Goal: Task Accomplishment & Management: Use online tool/utility

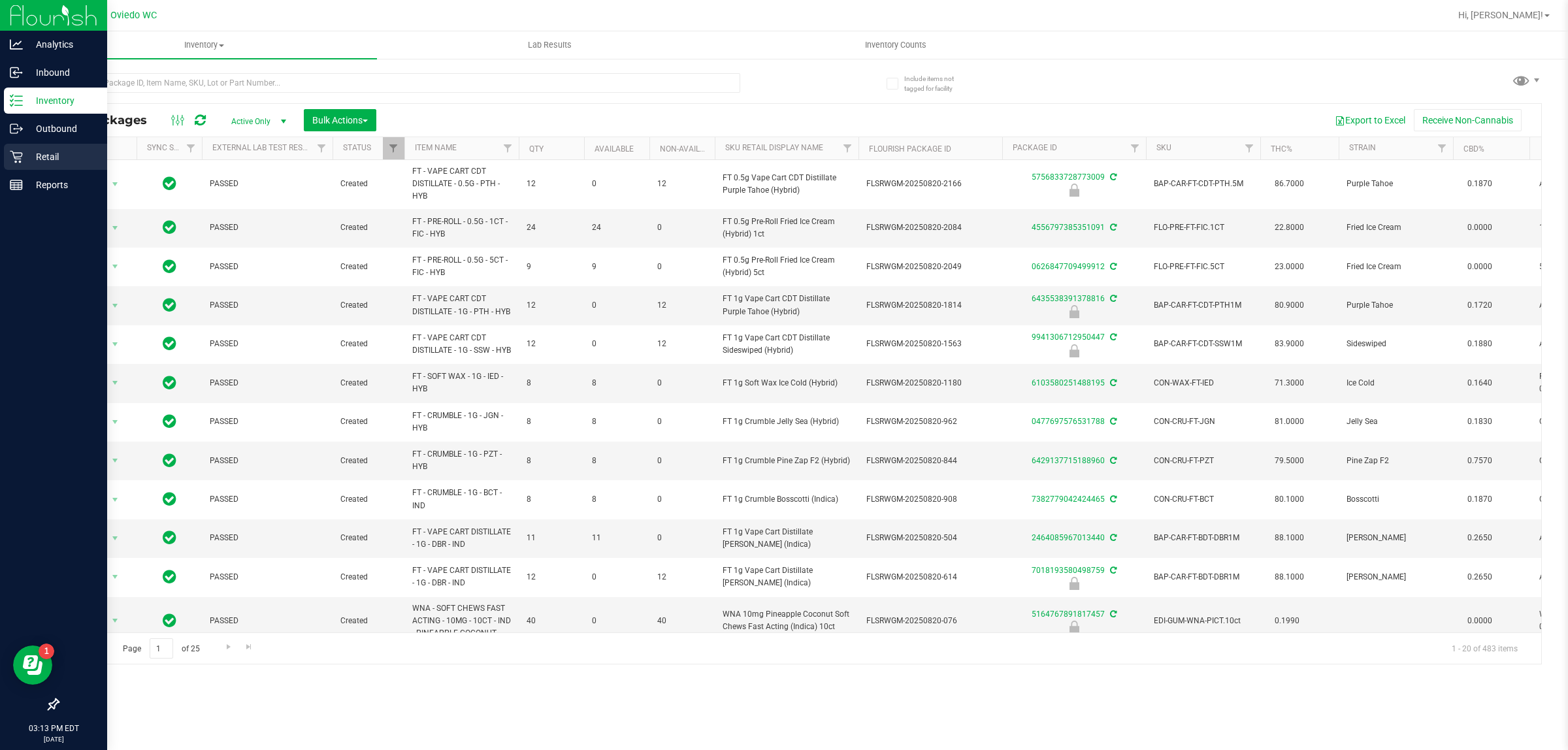
click at [2, 152] on link "Retail" at bounding box center [53, 158] width 107 height 29
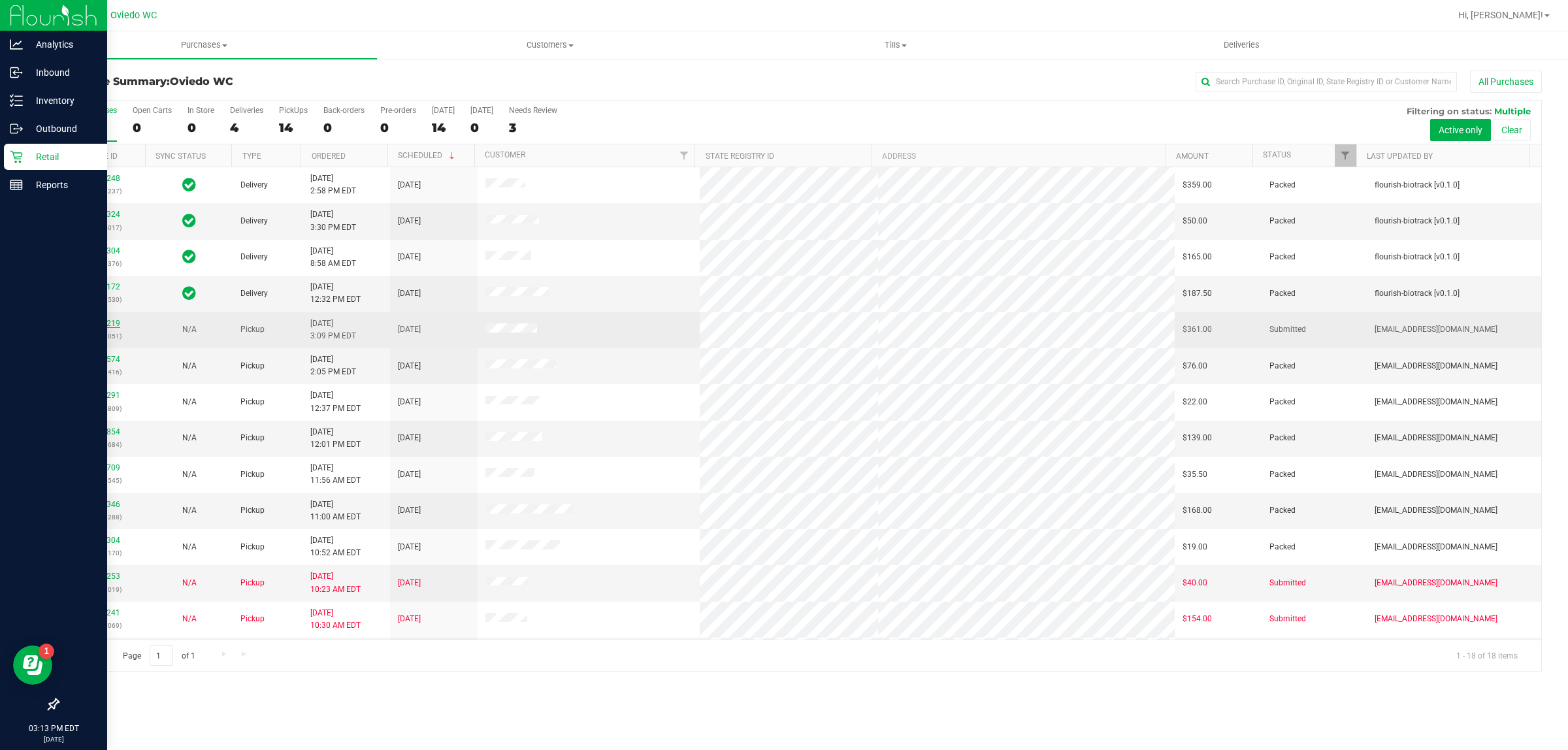
click at [99, 325] on link "11857219" at bounding box center [102, 323] width 36 height 10
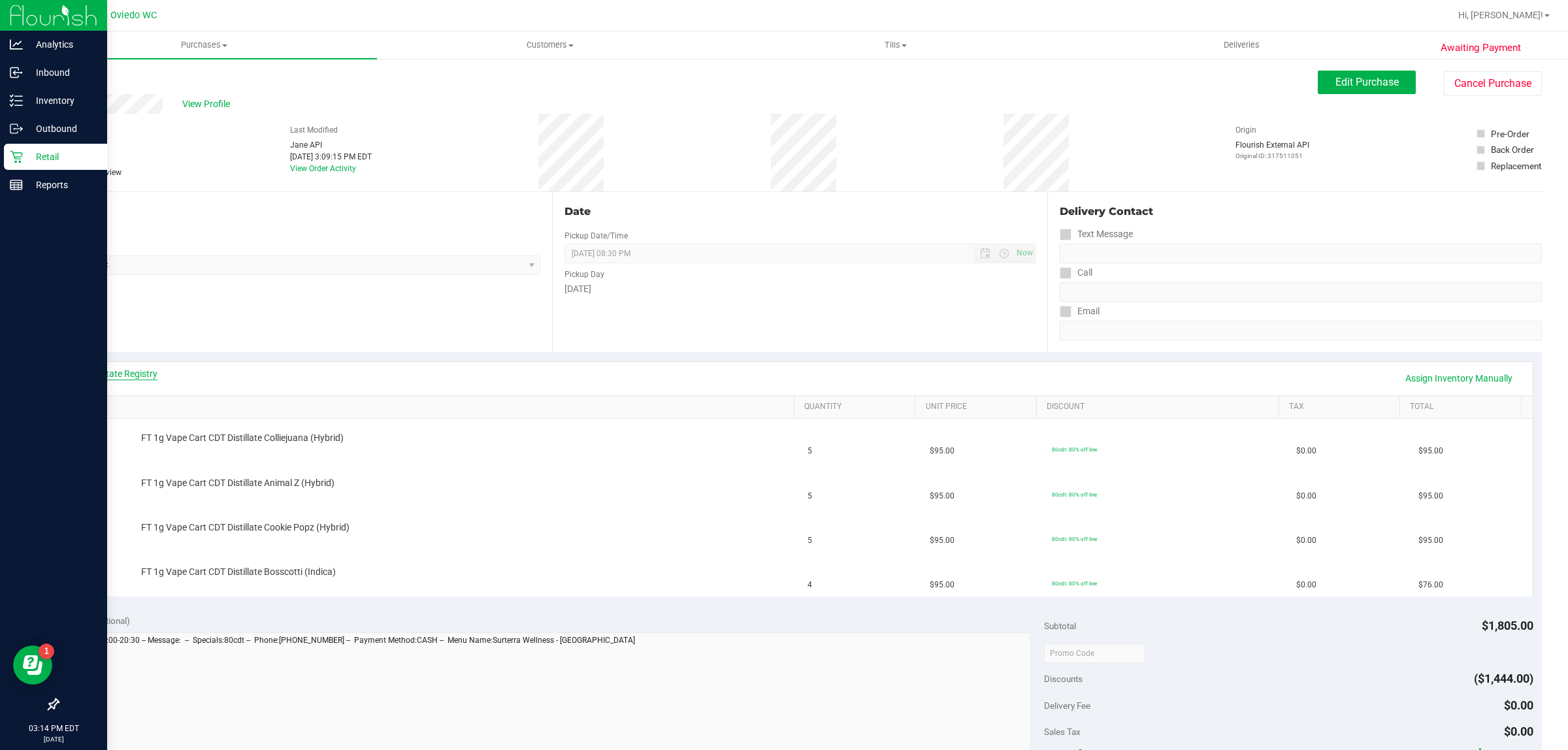
click at [126, 374] on link "View State Registry" at bounding box center [118, 374] width 78 height 13
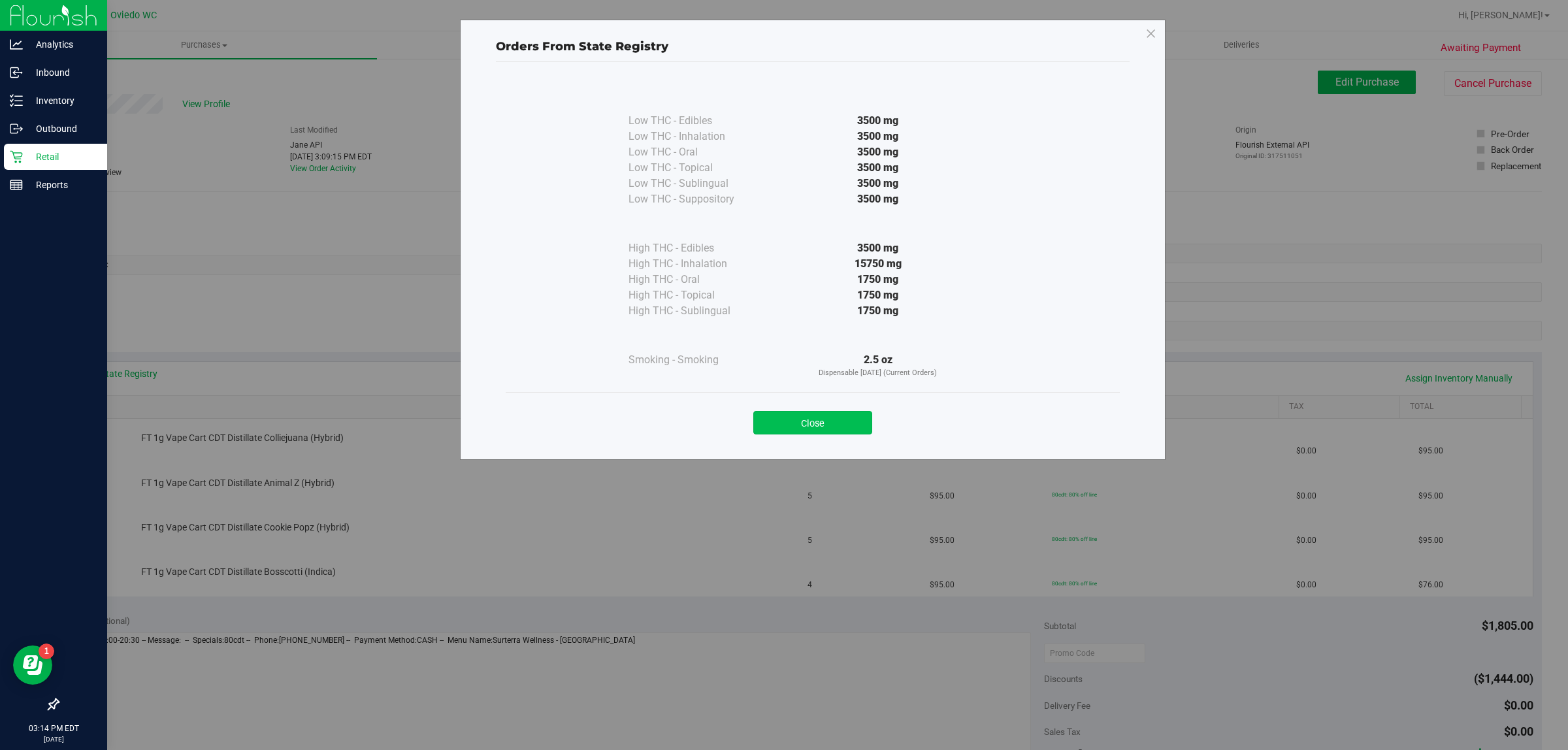
click at [768, 430] on button "Close" at bounding box center [813, 422] width 119 height 24
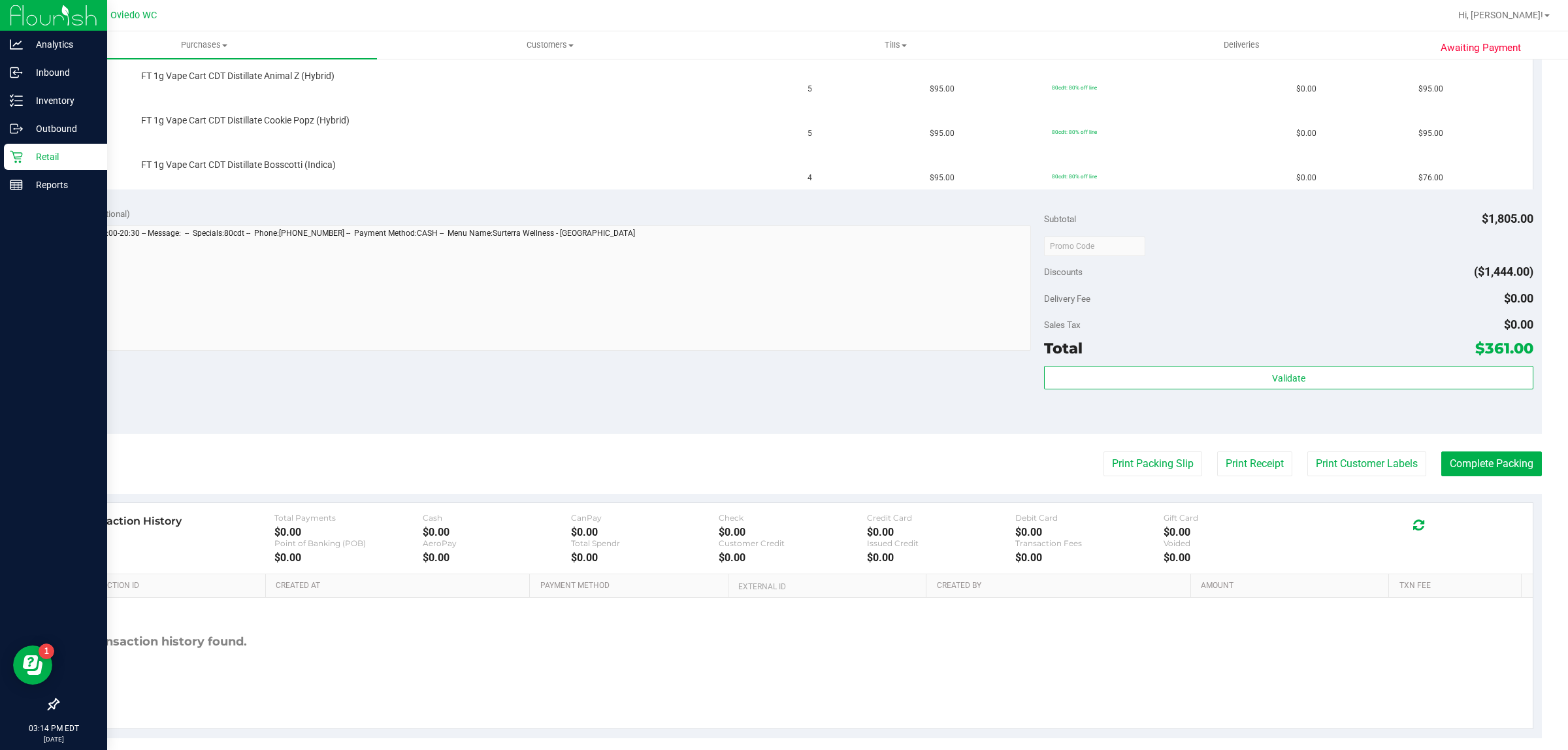
scroll to position [409, 0]
click at [1118, 464] on button "Print Packing Slip" at bounding box center [1153, 463] width 99 height 25
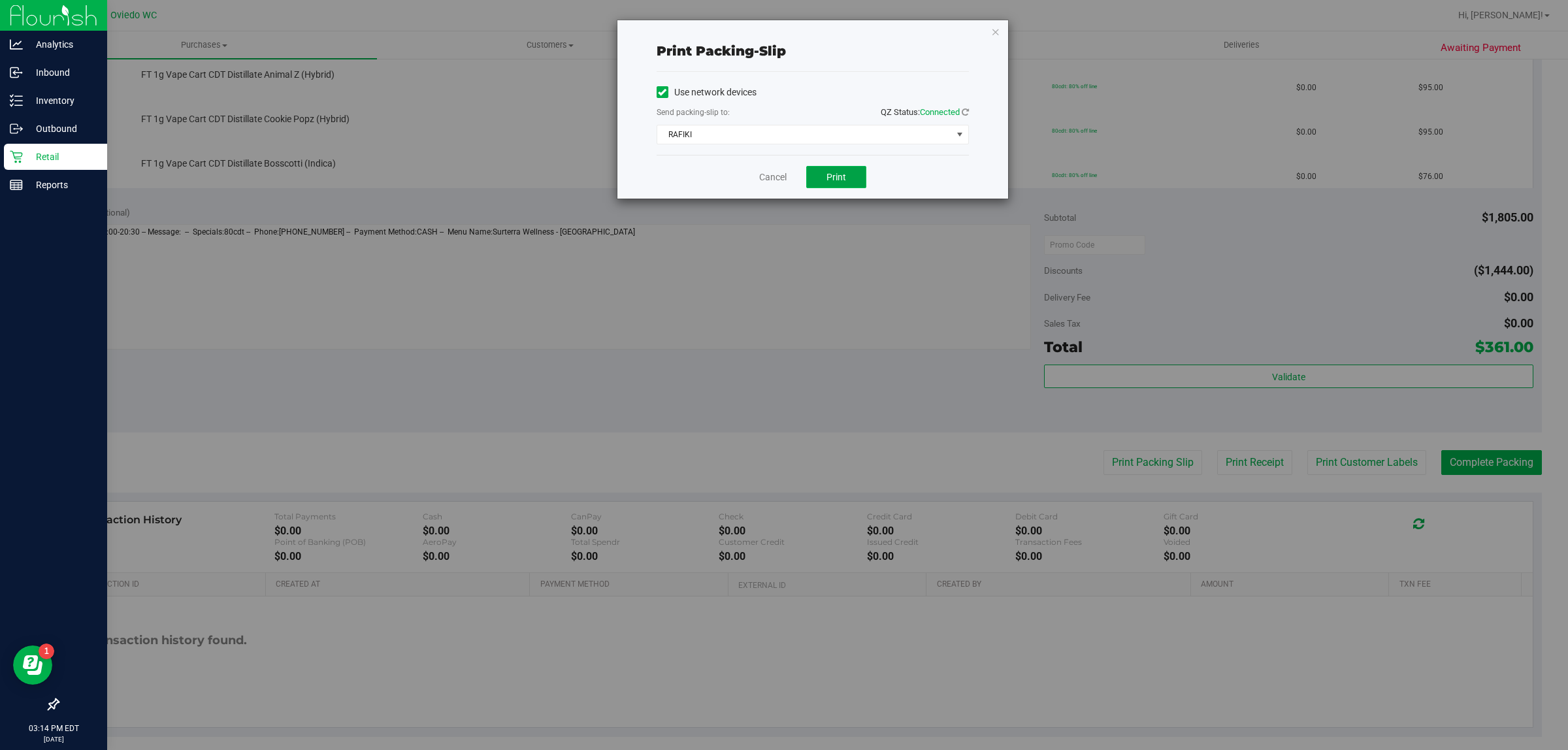
click at [850, 177] on button "Print" at bounding box center [835, 177] width 60 height 22
click at [994, 31] on icon "button" at bounding box center [996, 31] width 10 height 15
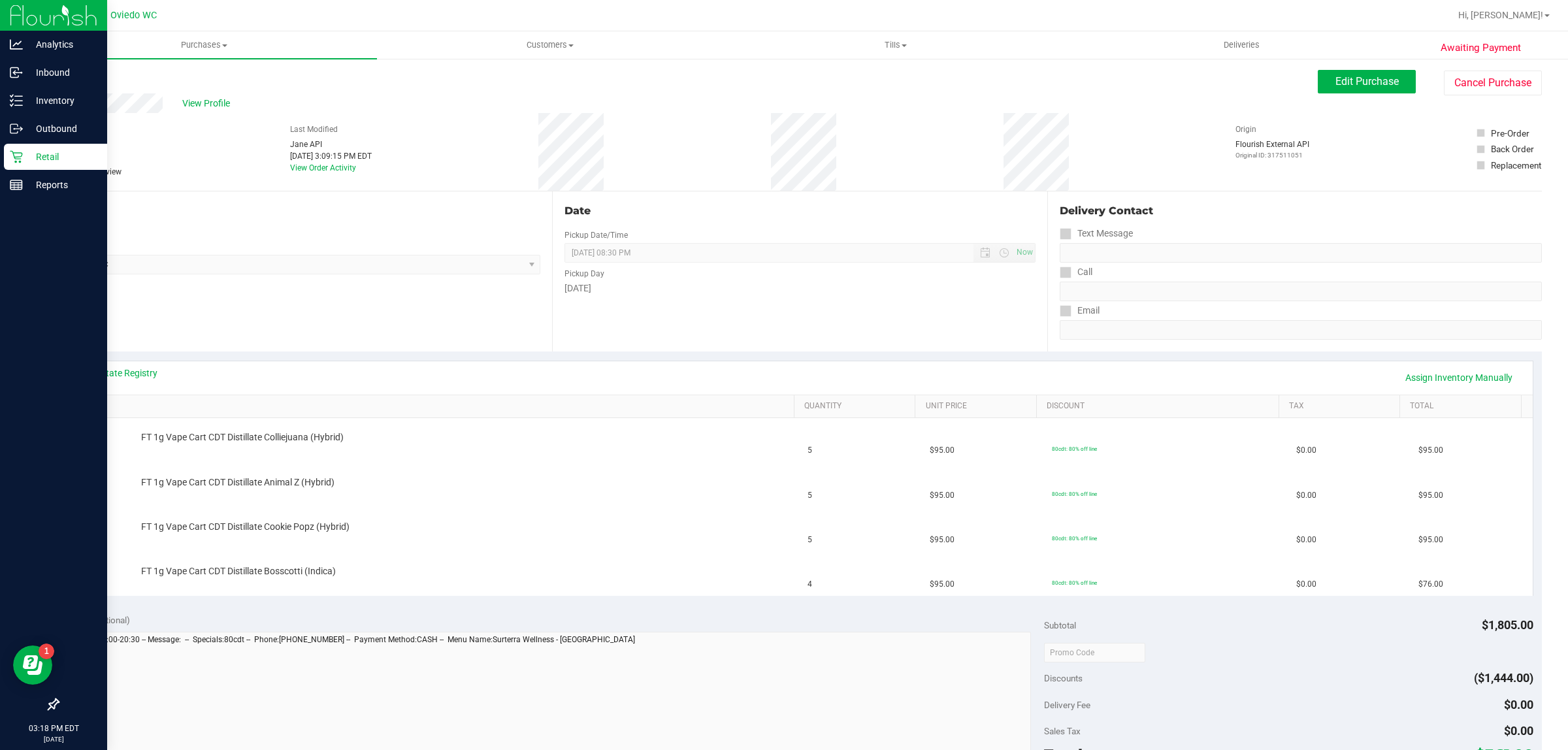
scroll to position [0, 0]
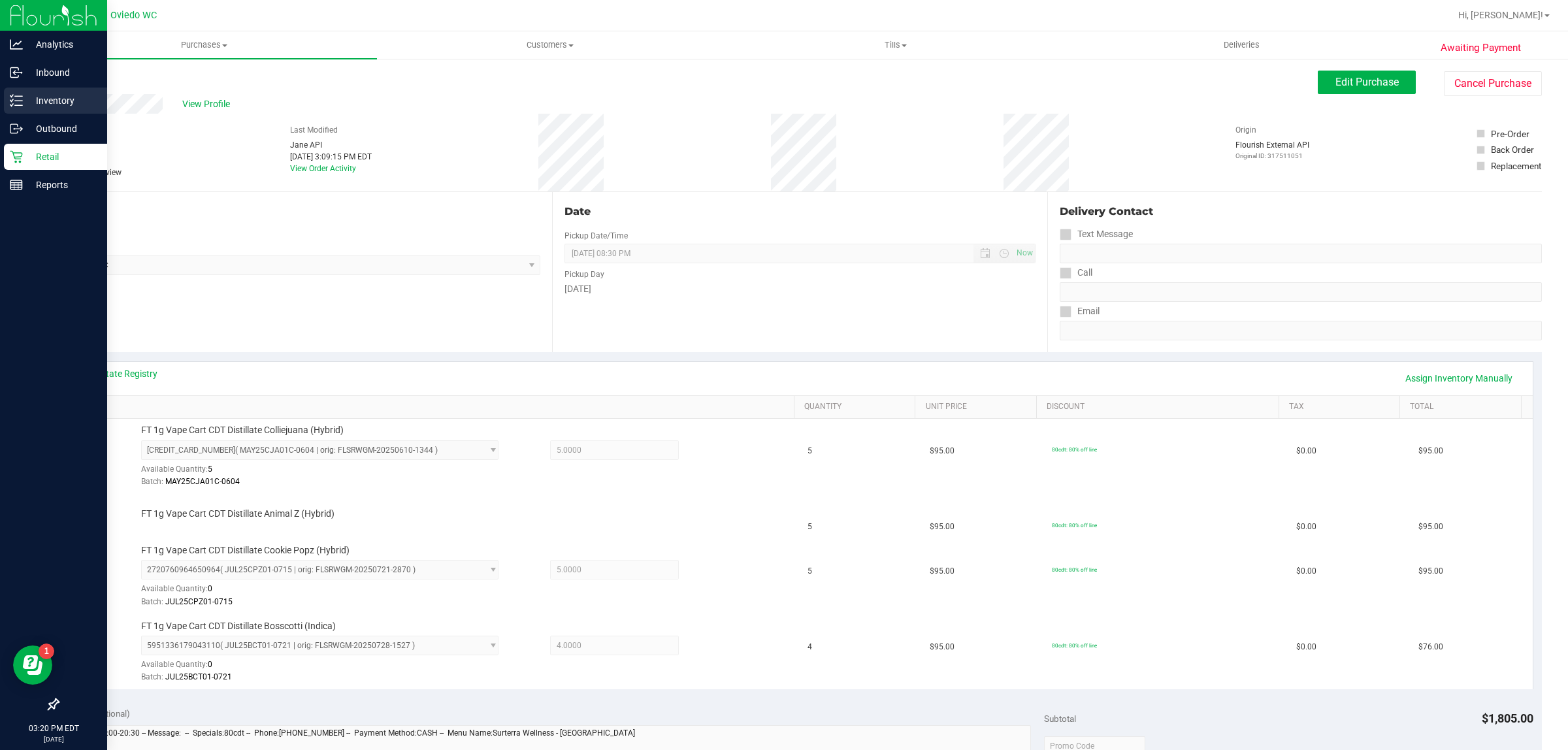
click at [37, 93] on p "Inventory" at bounding box center [62, 101] width 78 height 15
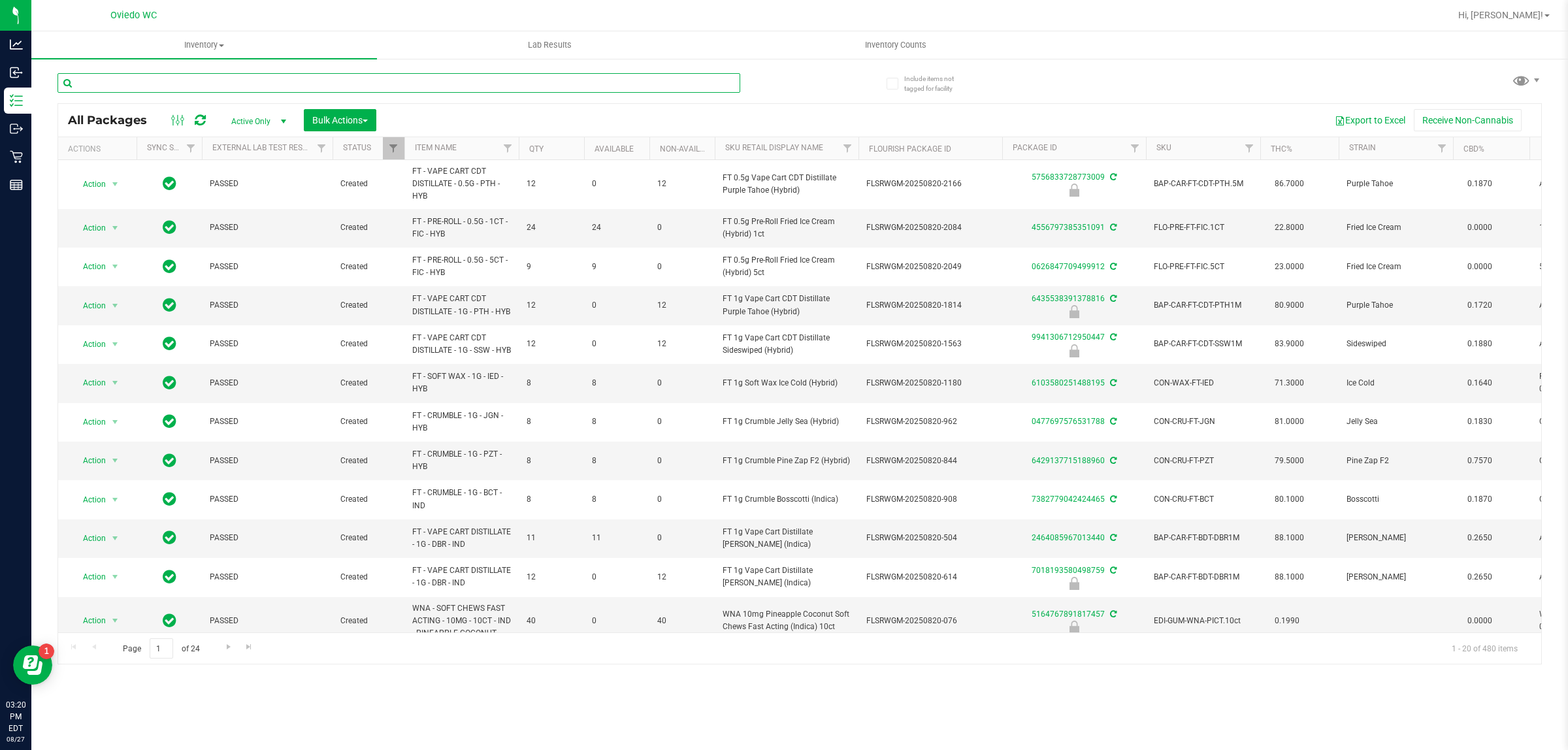
click at [206, 79] on input "text" at bounding box center [398, 83] width 682 height 20
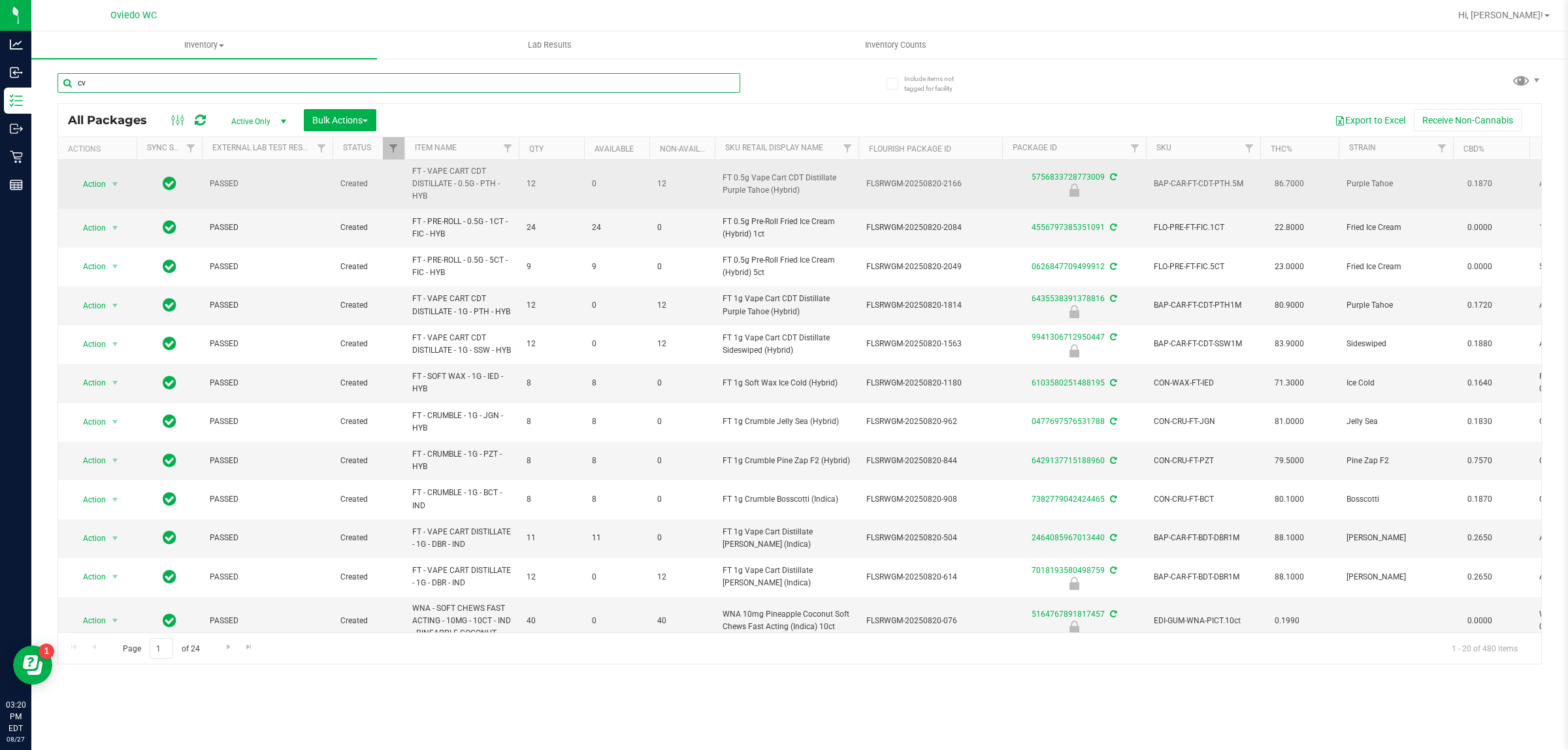
type input "c"
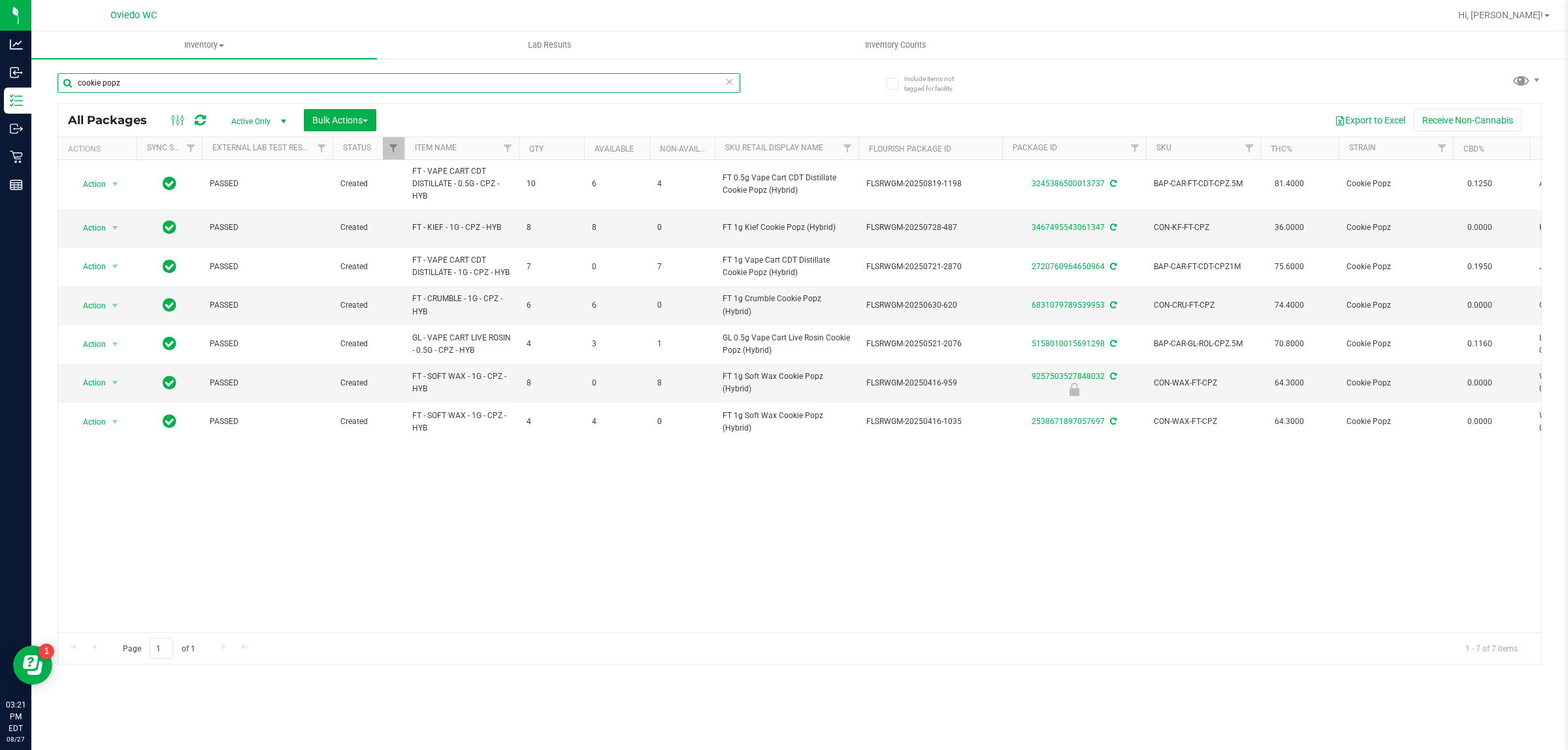
type input "cookie popz"
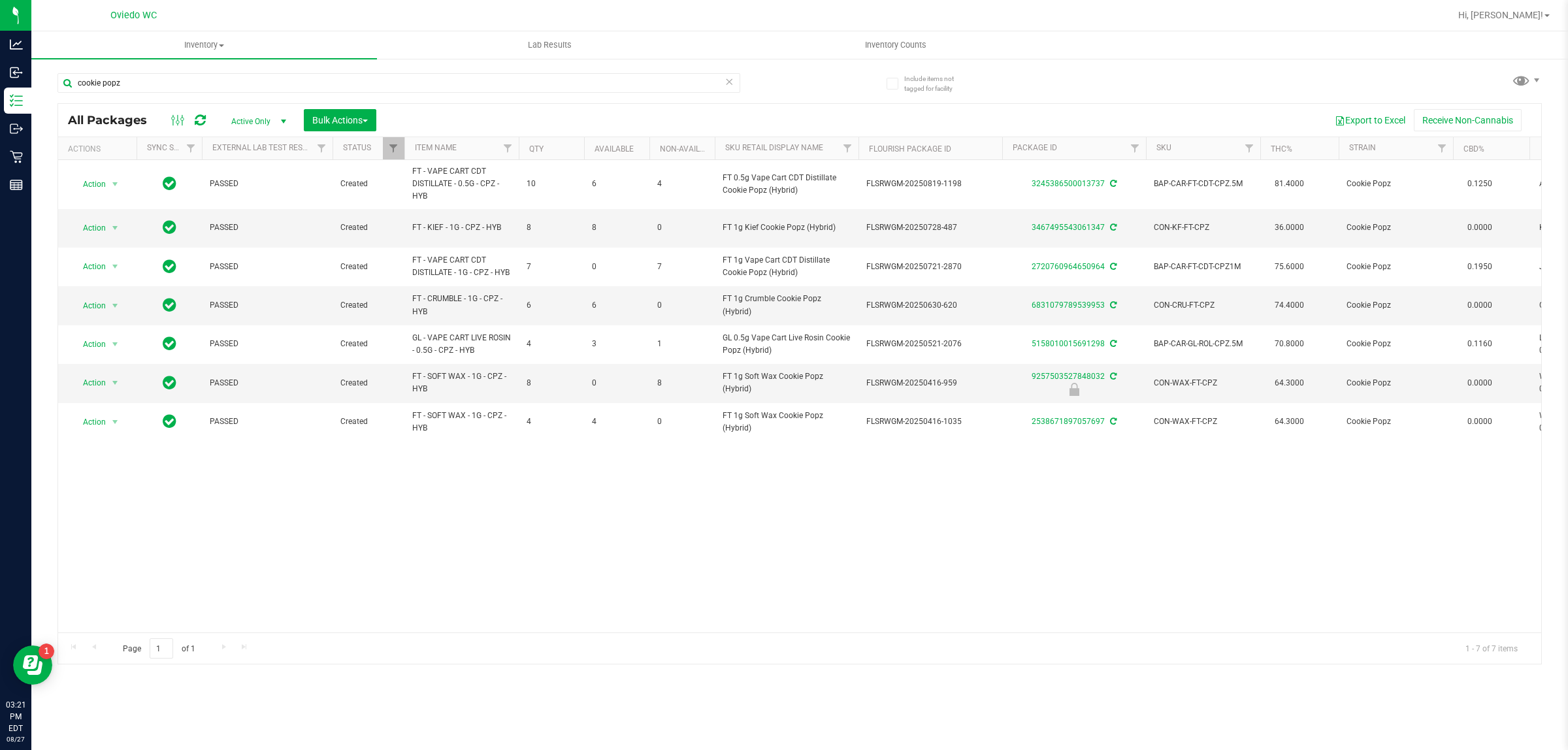
click at [586, 115] on div "Export to Excel Receive Non-Cannabis" at bounding box center [958, 120] width 1145 height 22
click at [540, 102] on div "cookie popz" at bounding box center [398, 88] width 682 height 30
click at [195, 119] on icon at bounding box center [201, 121] width 11 height 13
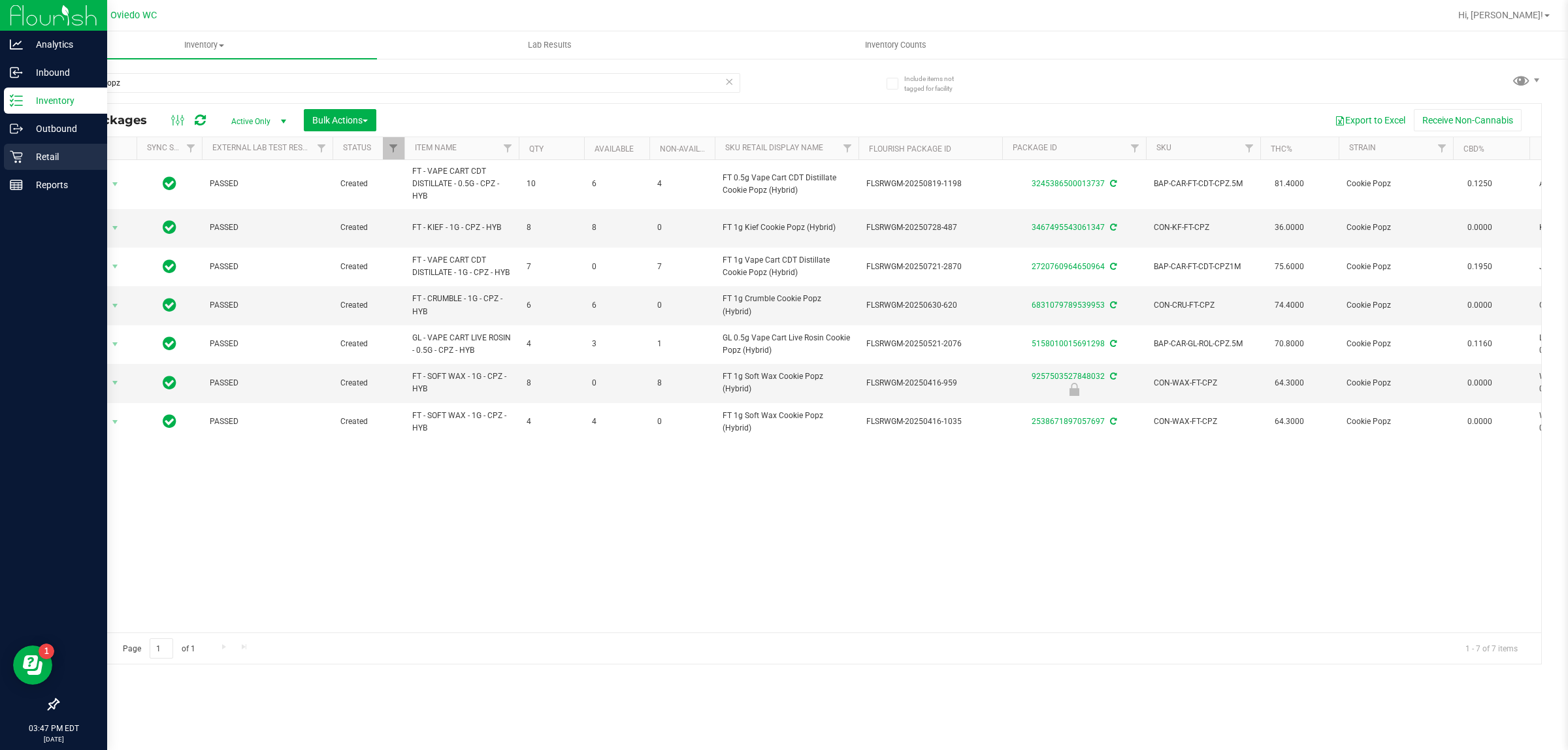
click at [20, 158] on icon at bounding box center [16, 157] width 13 height 13
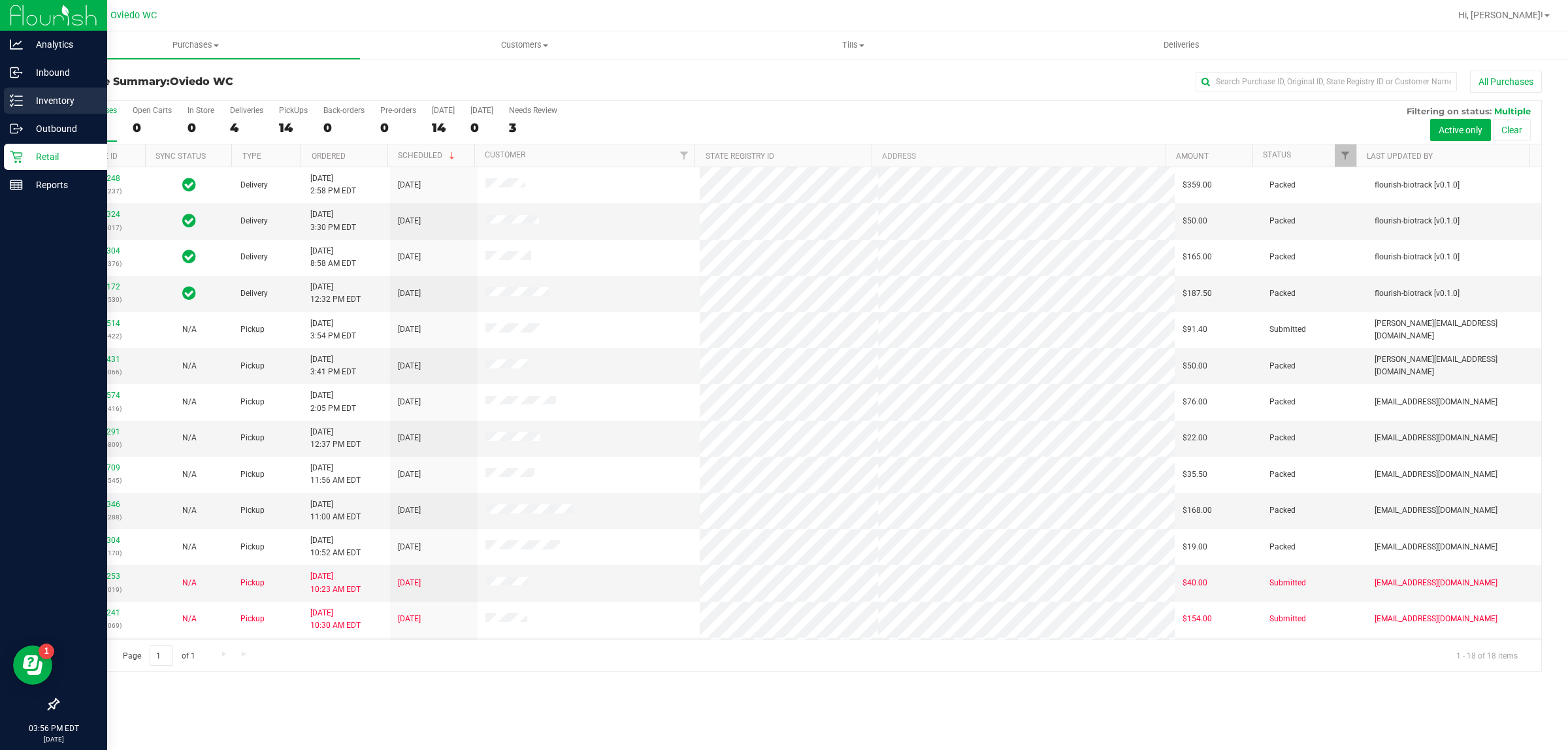
click at [29, 95] on p "Inventory" at bounding box center [62, 101] width 78 height 15
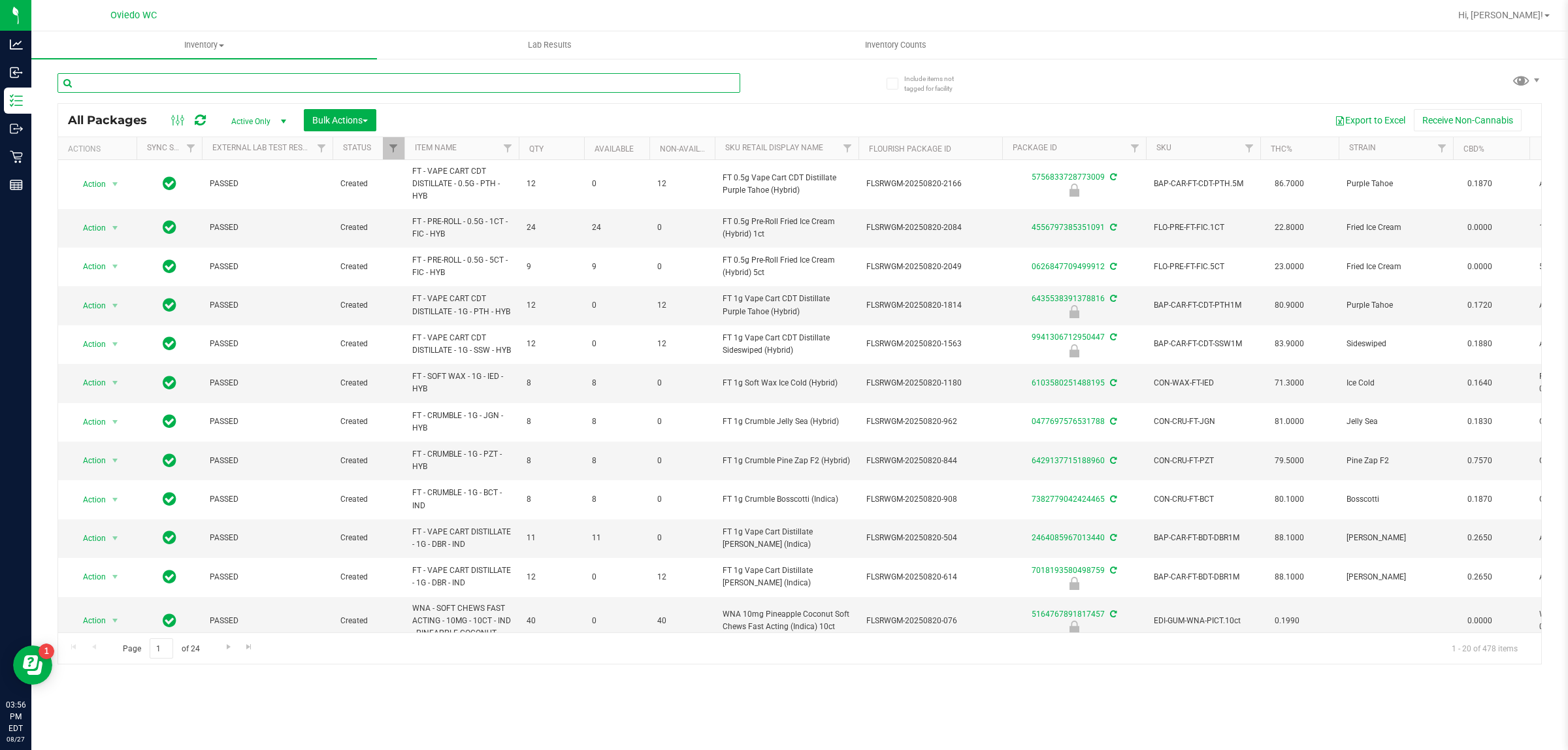
click at [308, 77] on input "text" at bounding box center [398, 83] width 682 height 20
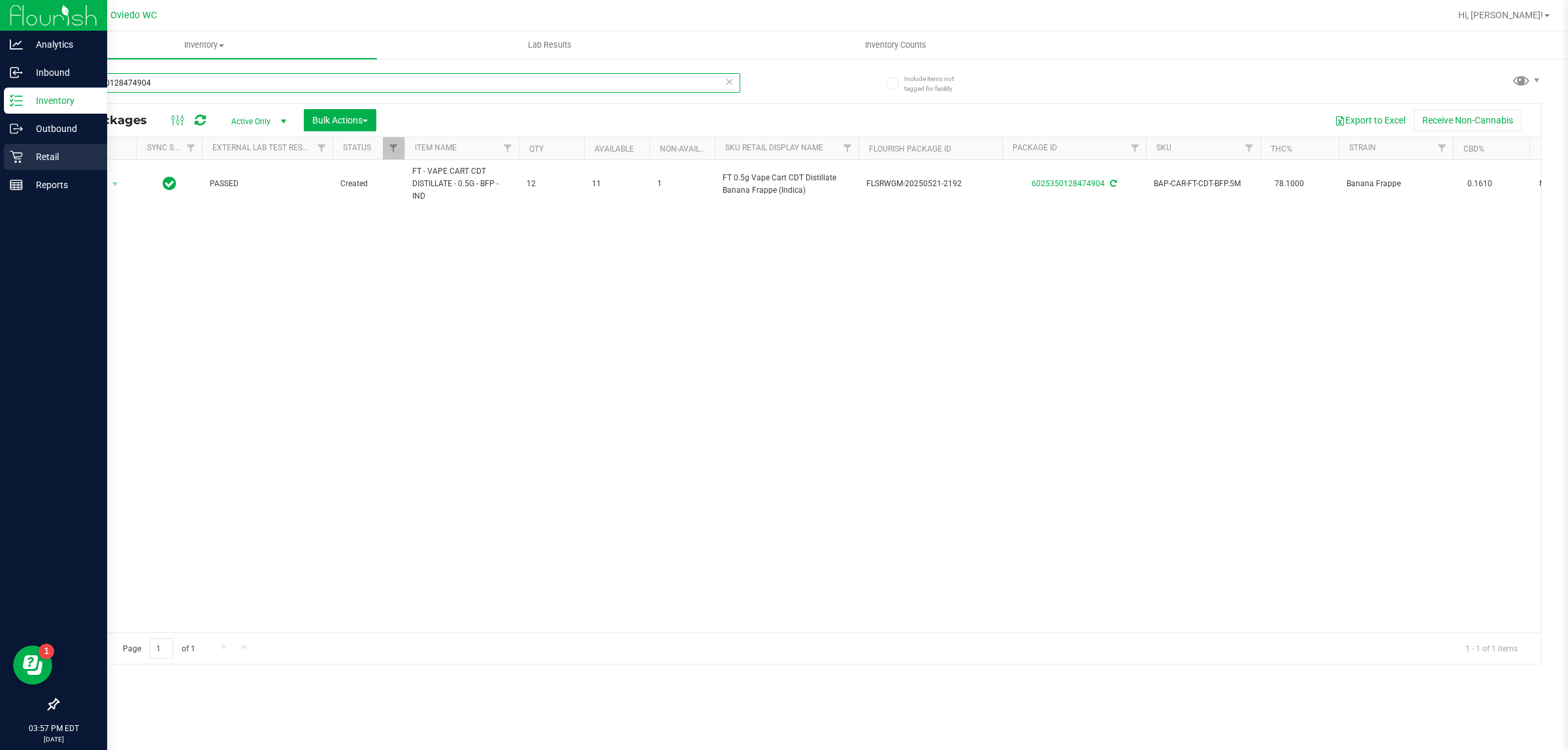
type input "6025350128474904"
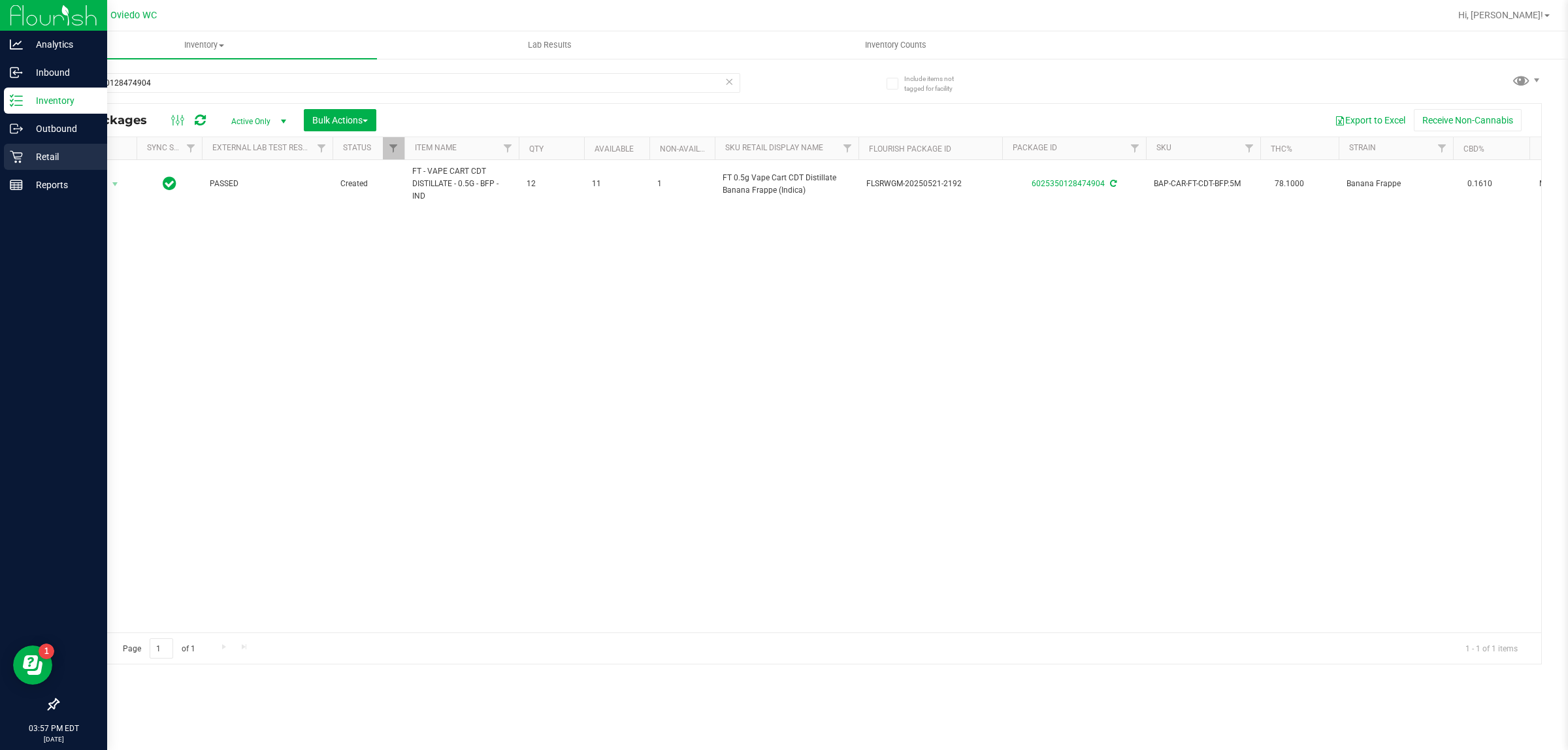
click at [17, 152] on icon at bounding box center [15, 157] width 12 height 12
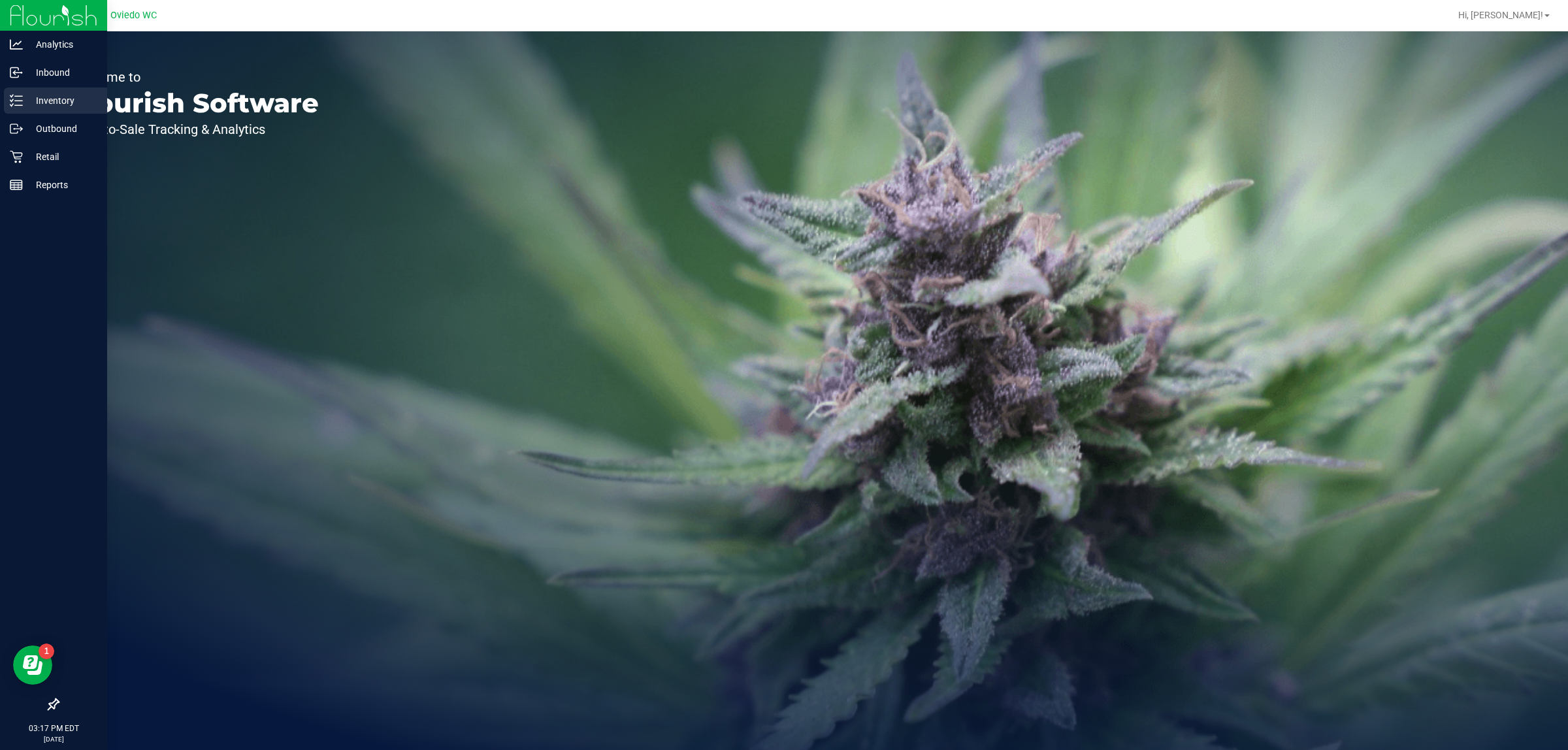
click at [28, 98] on p "Inventory" at bounding box center [62, 101] width 78 height 15
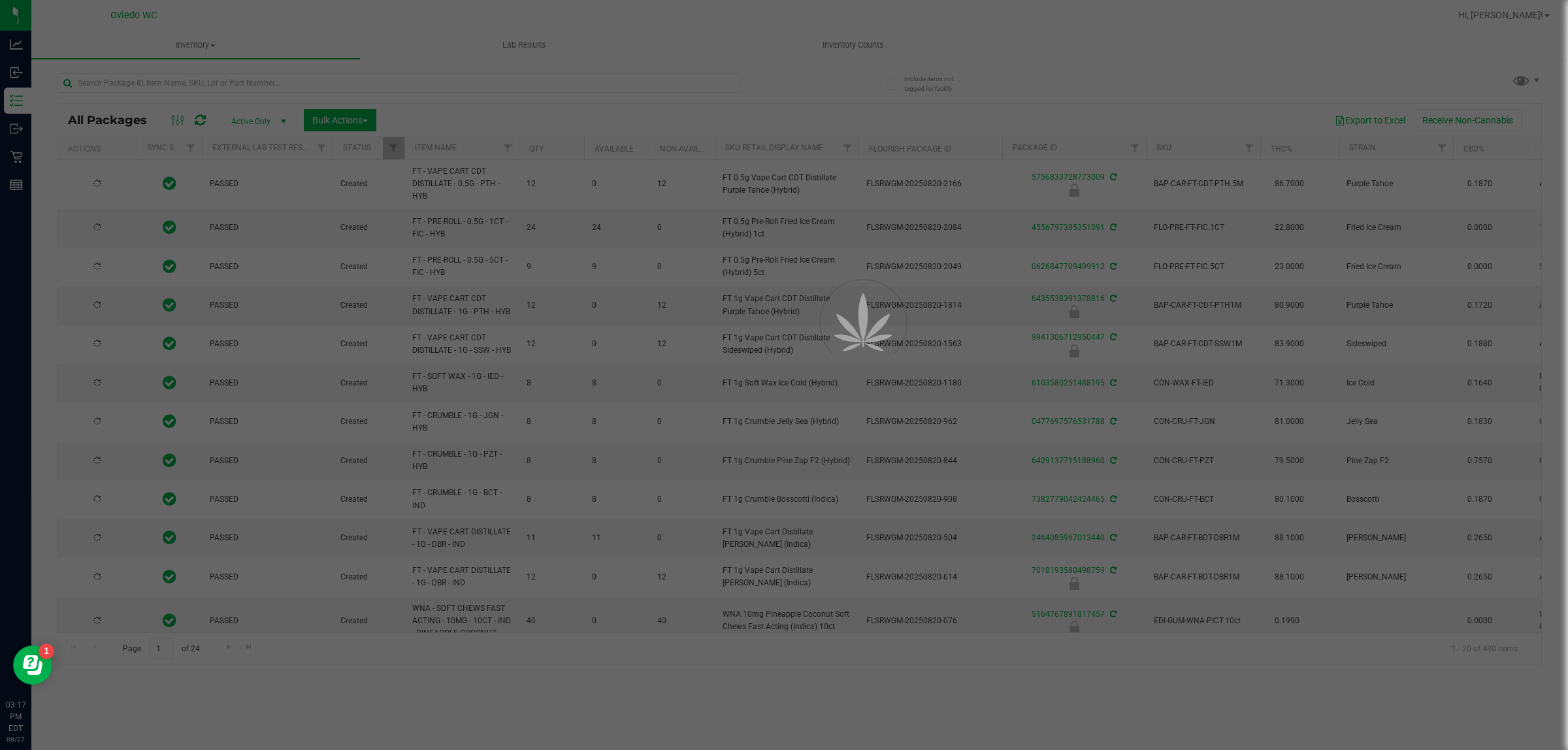
type input "[DATE]"
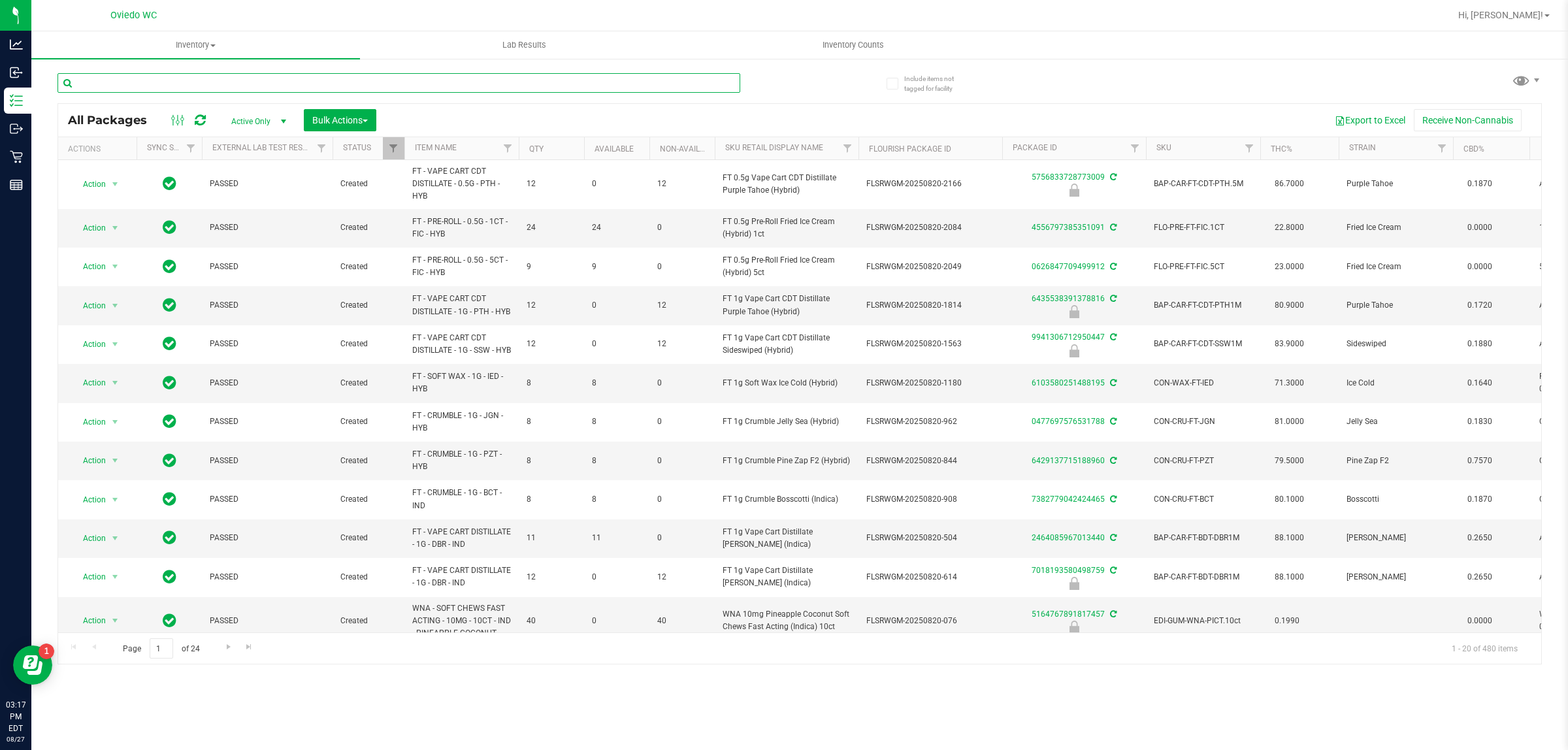
click at [173, 77] on input "text" at bounding box center [398, 83] width 682 height 20
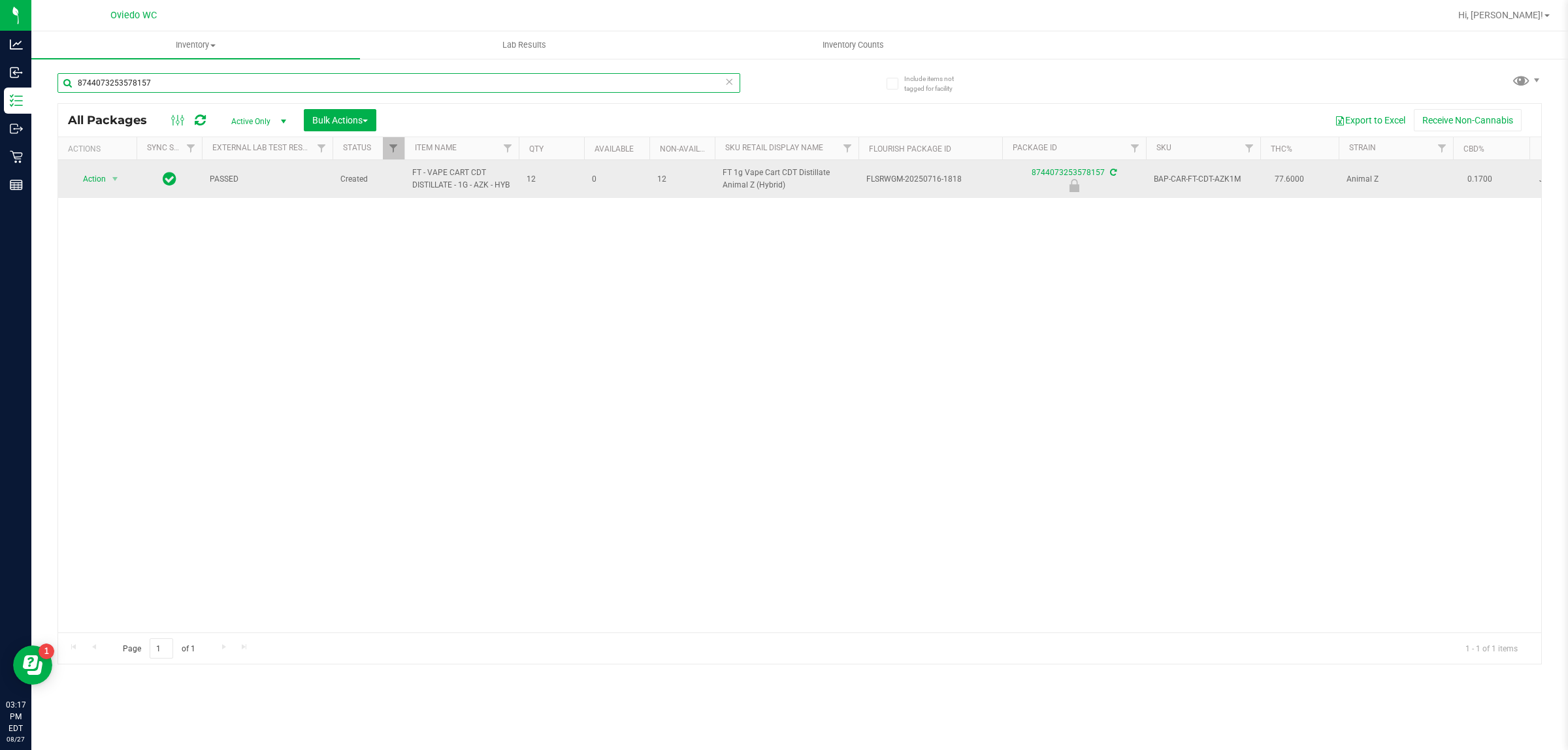
type input "8744073253578157"
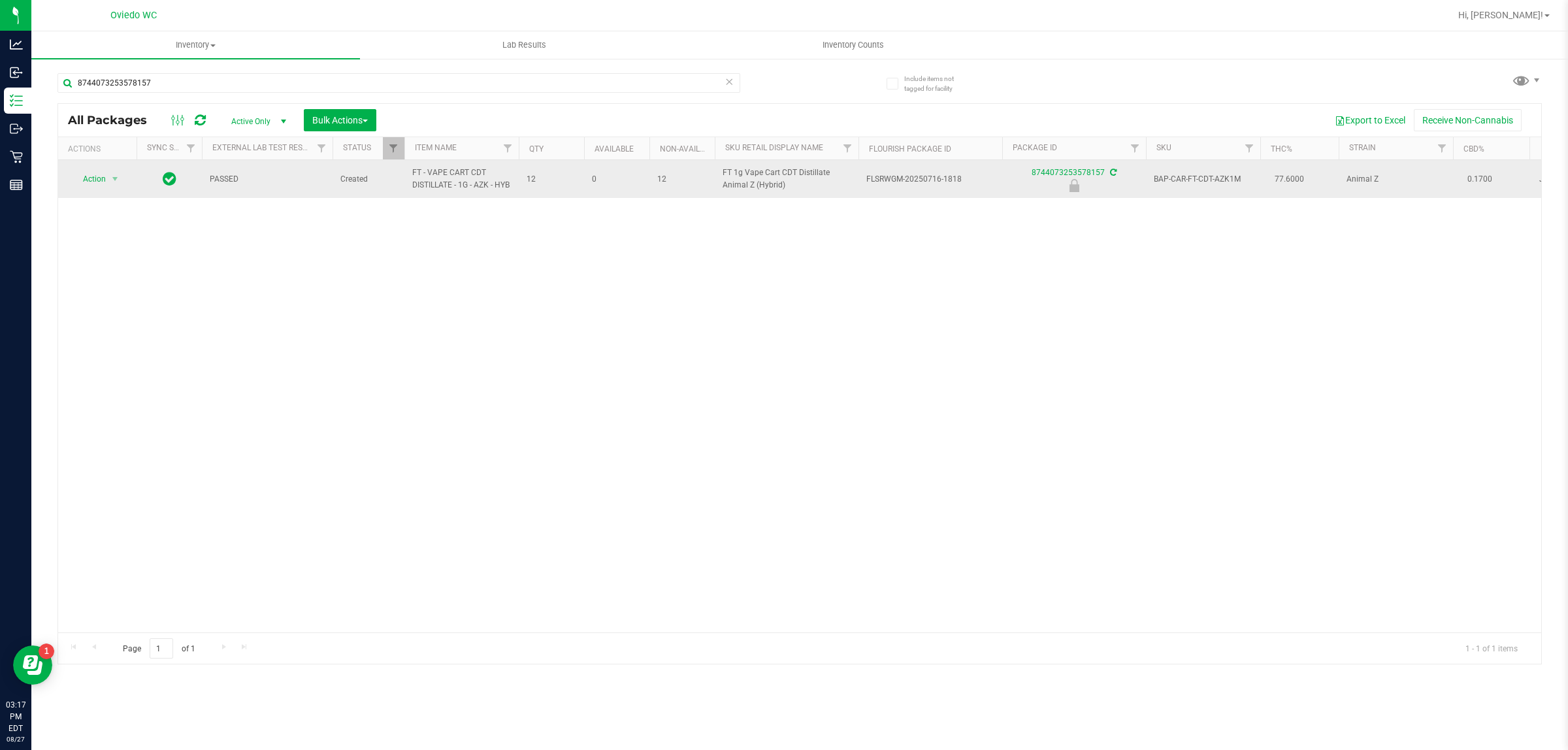
drag, startPoint x: 443, startPoint y: 203, endPoint x: 391, endPoint y: 178, distance: 57.7
copy tr "FT - VAPE CART CDT DISTILLATE - 1G - AZK - HYB"
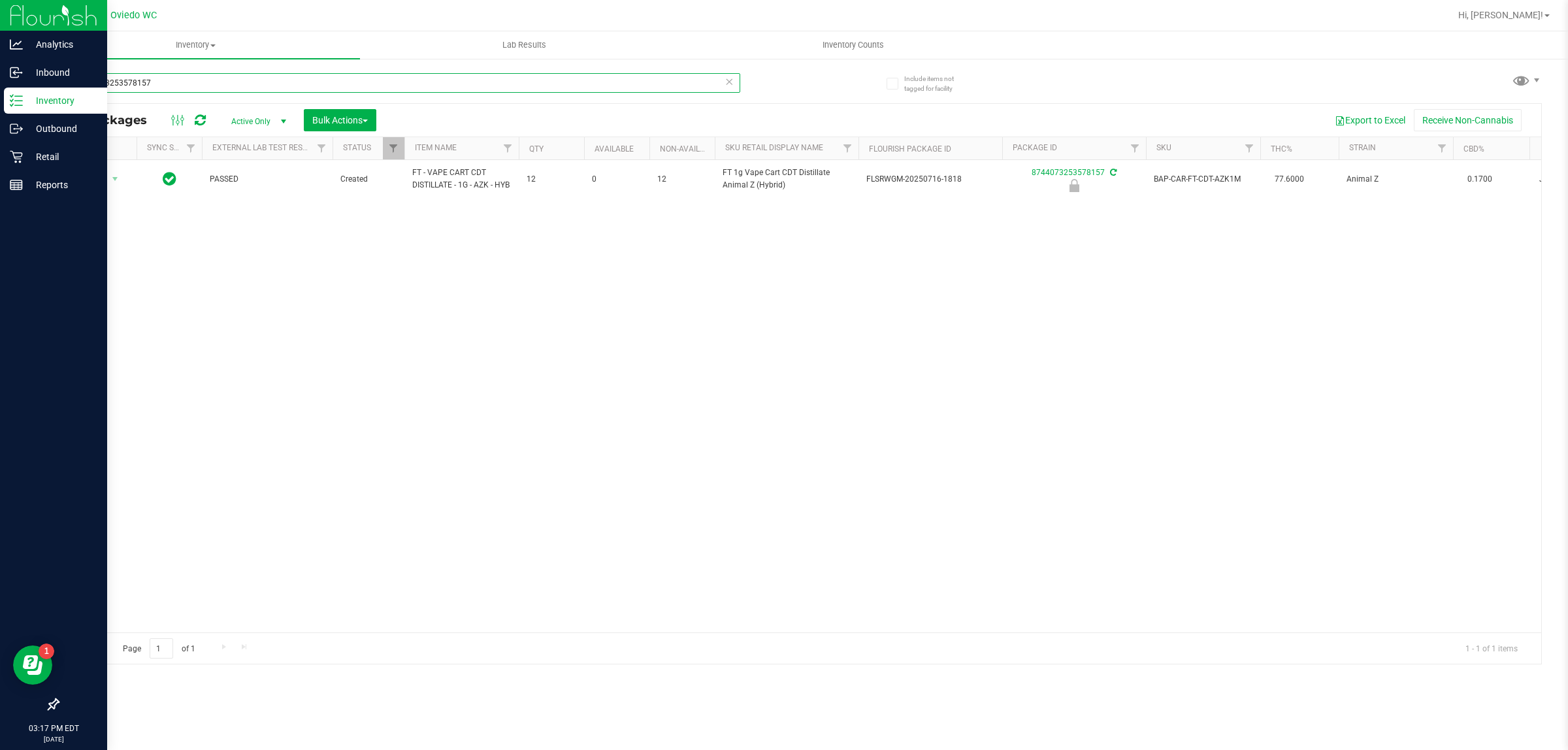
click at [0, 95] on div "Analytics Inbound Inventory Outbound Retail Reports 03:17 PM EDT 08/27/2025 08/…" at bounding box center [784, 375] width 1568 height 750
paste input "FT - VAPE CART CDT DISTILLATE - 1G - AZK - HYB"
type input "FT - VAPE CART CDT DISTILLATE - 1G - AZK - HYB"
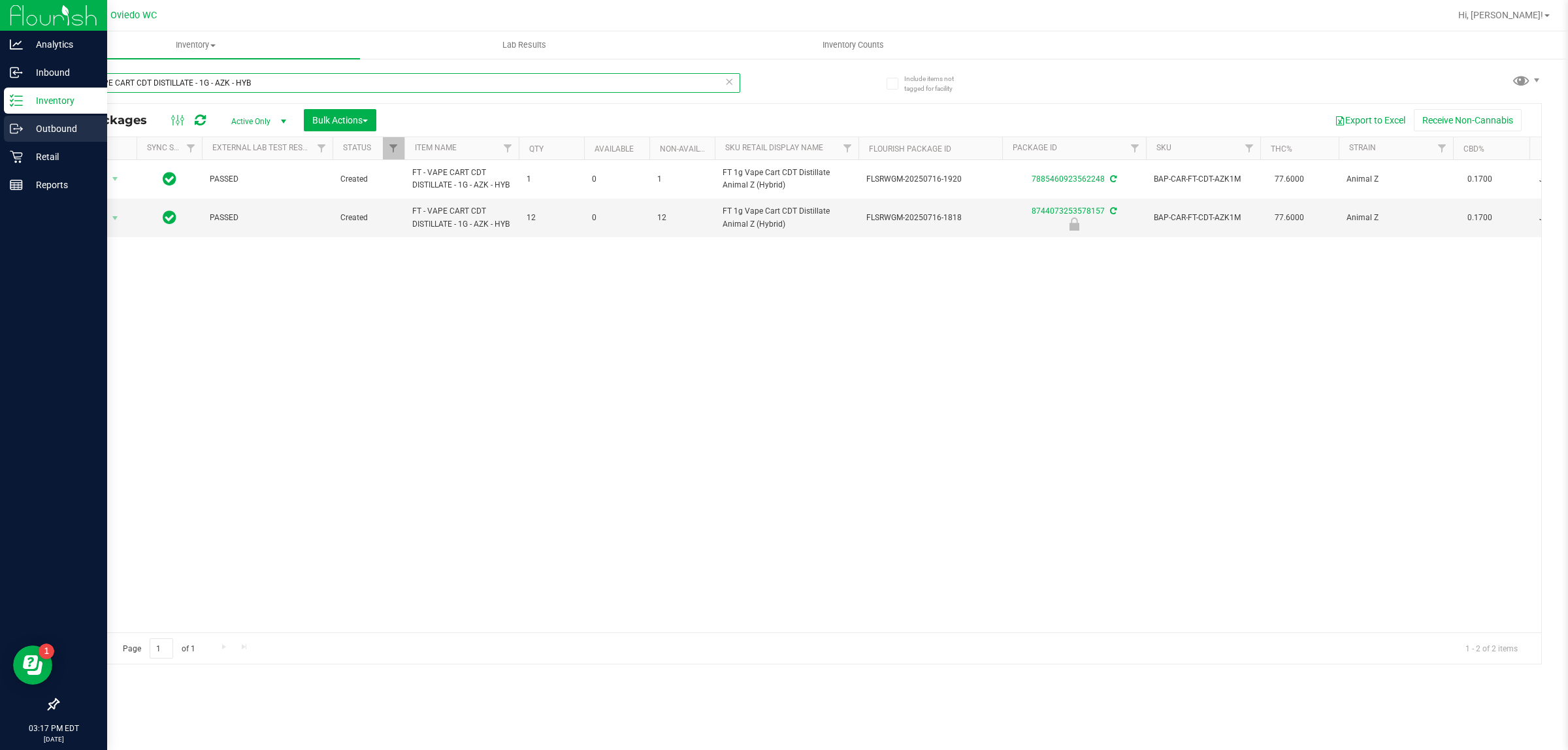
drag, startPoint x: 147, startPoint y: 90, endPoint x: 0, endPoint y: 116, distance: 149.3
click at [9, 100] on div "Analytics Inbound Inventory Outbound Retail Reports 03:17 PM EDT 08/27/2025 08/…" at bounding box center [784, 375] width 1568 height 750
type input "8744073253578157"
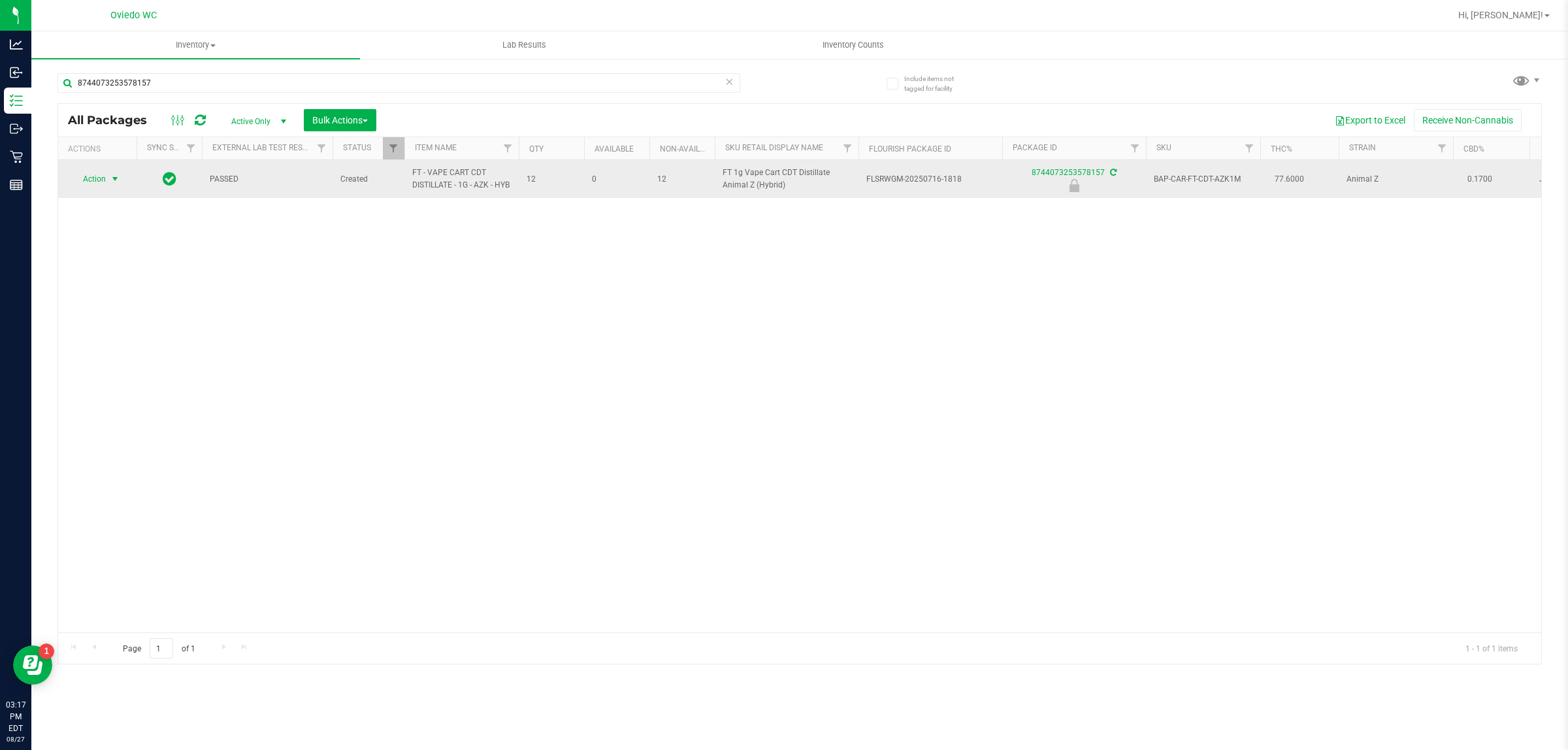
click at [113, 180] on span "select" at bounding box center [114, 179] width 10 height 10
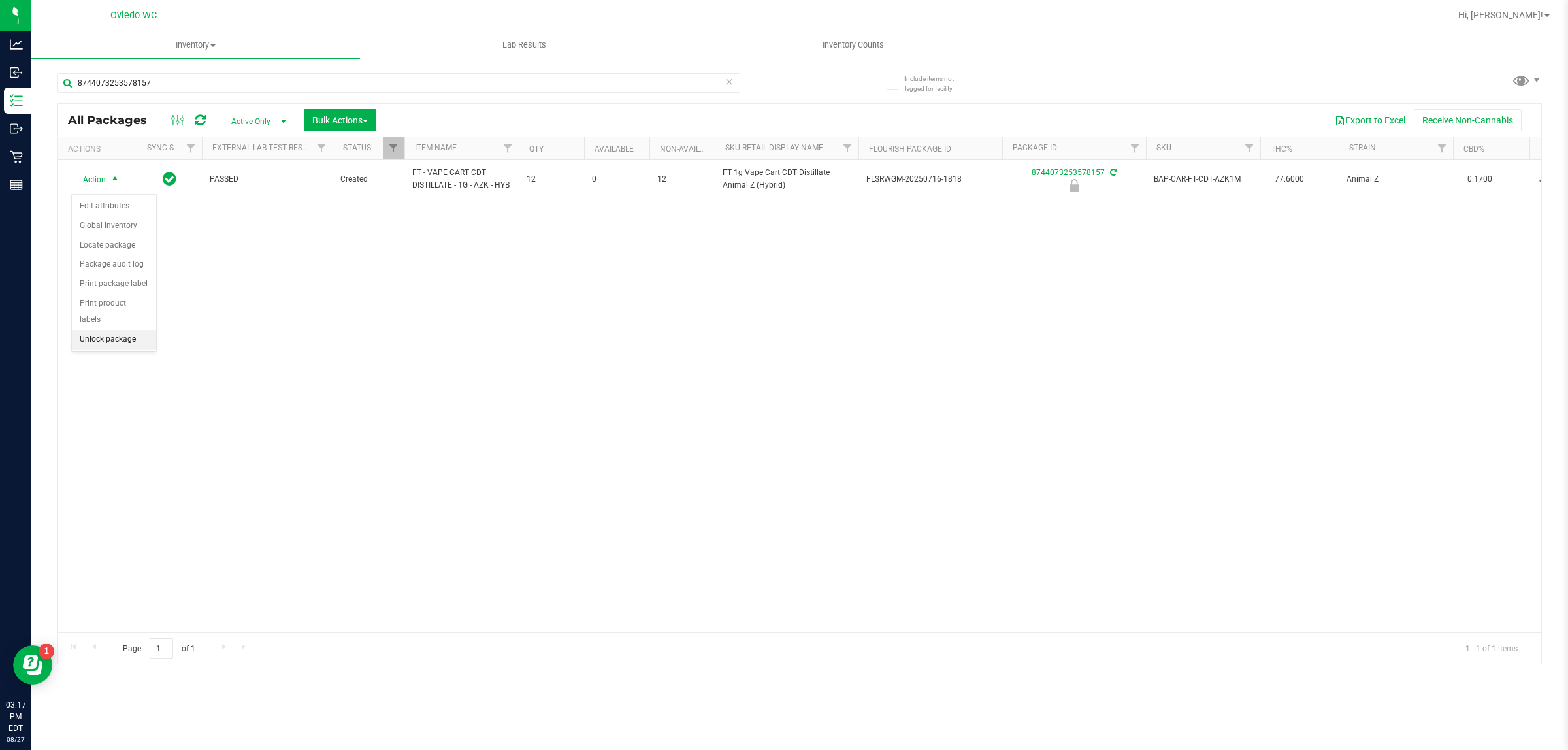
click at [102, 330] on li "Unlock package" at bounding box center [114, 339] width 85 height 20
